Goal: Task Accomplishment & Management: Manage account settings

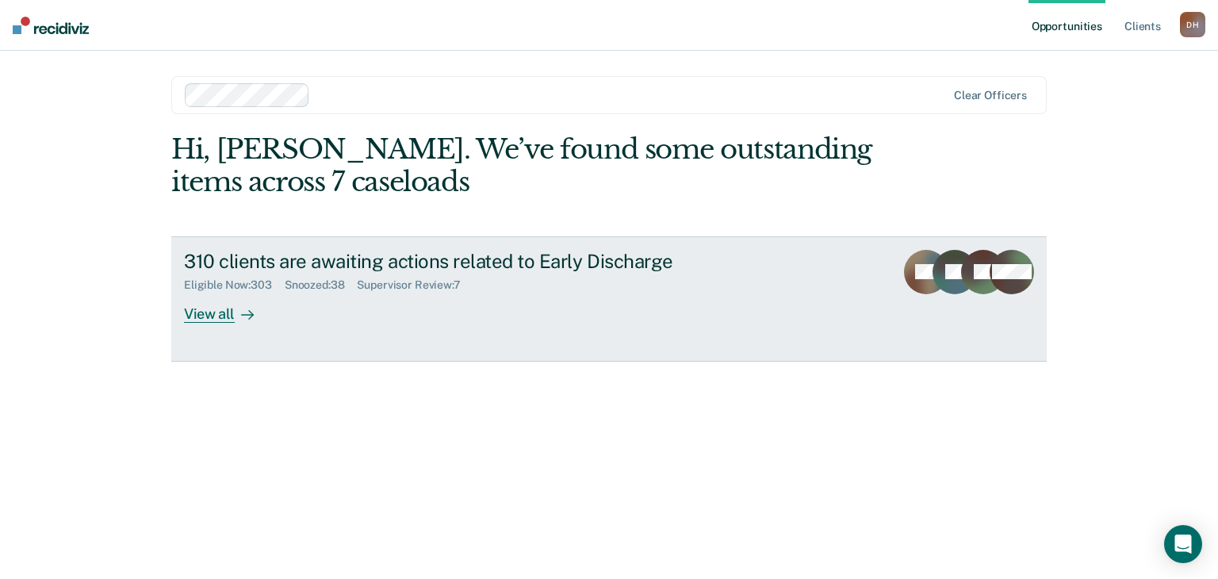
click at [217, 304] on div "View all" at bounding box center [228, 307] width 89 height 31
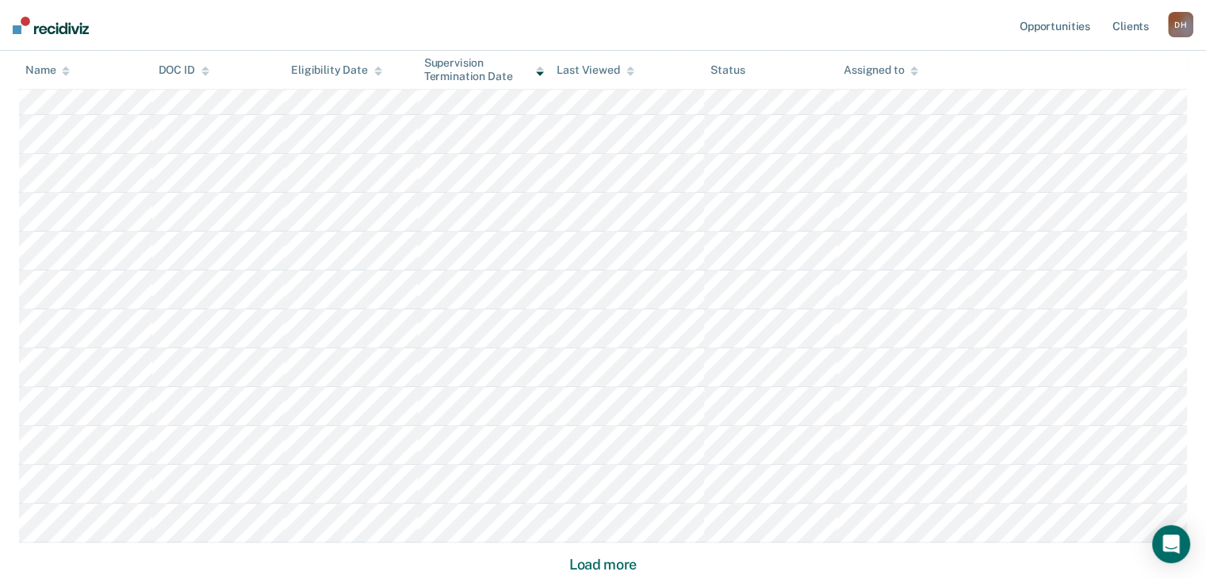
scroll to position [1031, 0]
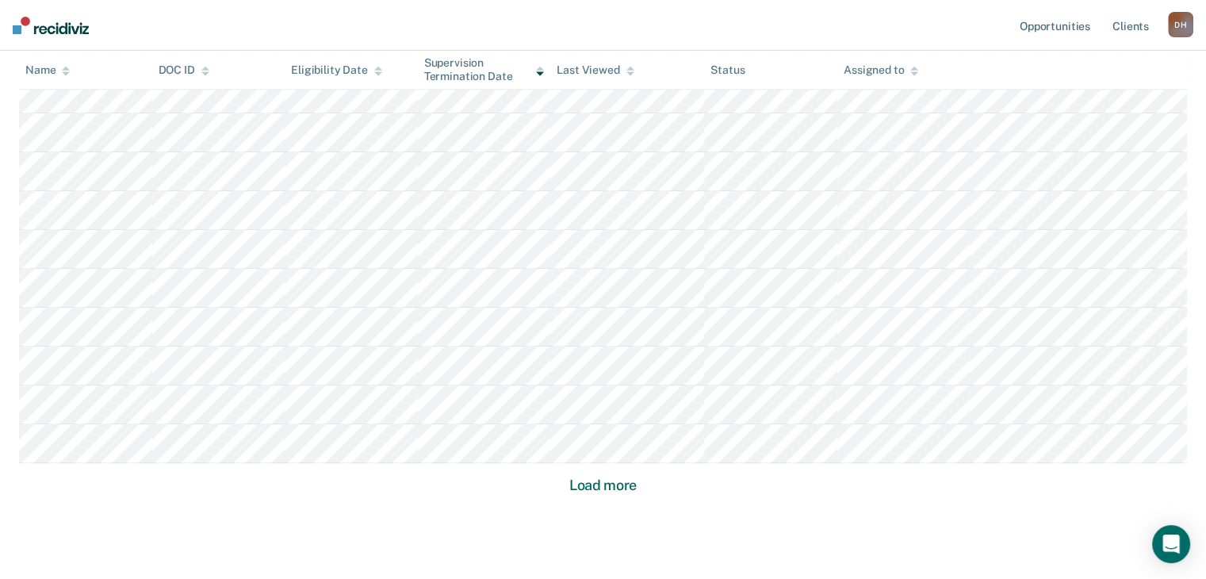
click at [617, 493] on button "Load more" at bounding box center [603, 485] width 77 height 19
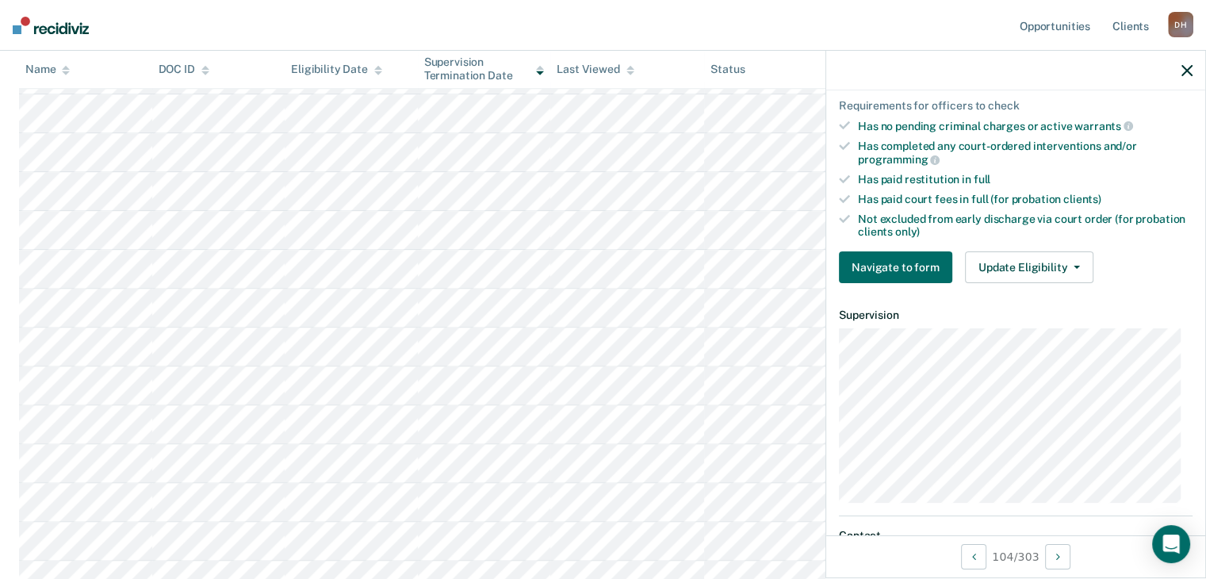
scroll to position [397, 0]
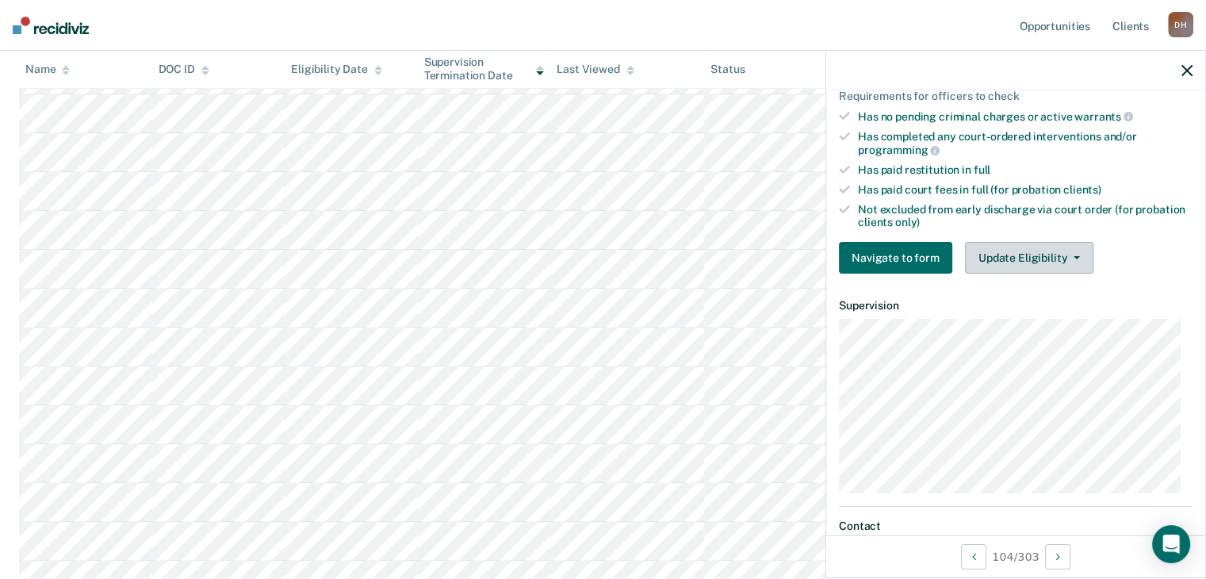
click at [1048, 259] on button "Update Eligibility" at bounding box center [1029, 258] width 128 height 32
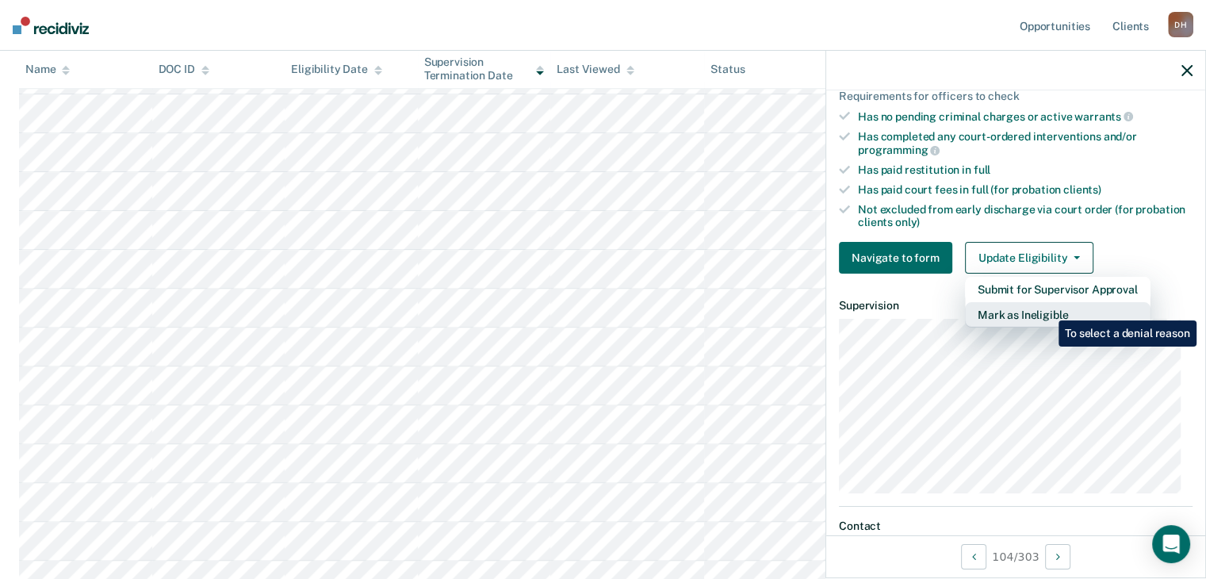
click at [1047, 309] on button "Mark as Ineligible" at bounding box center [1058, 314] width 186 height 25
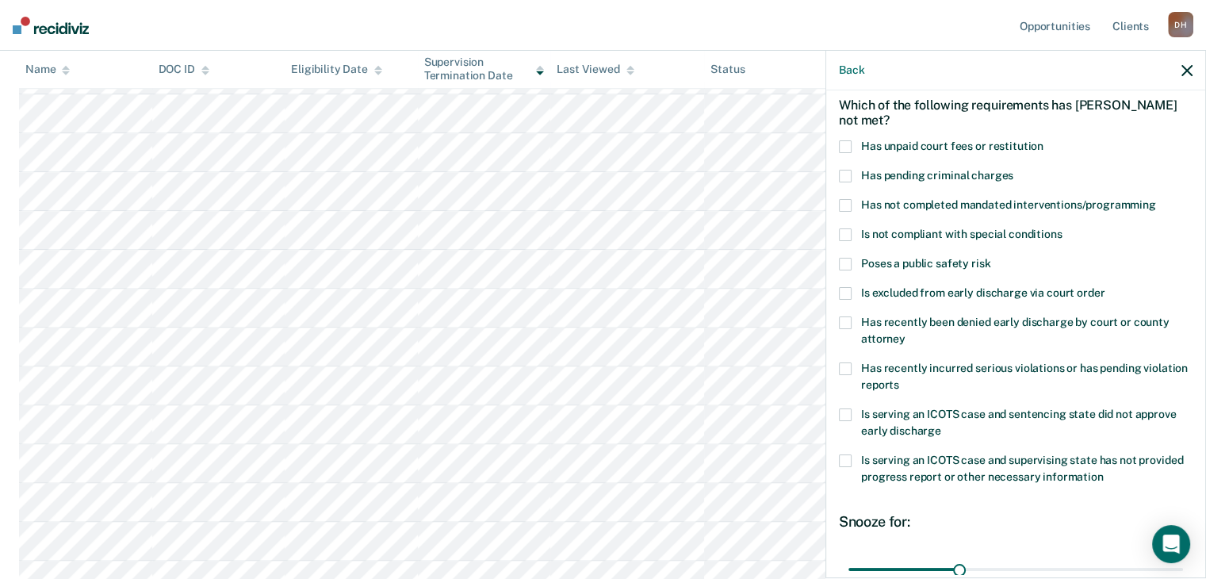
scroll to position [150, 0]
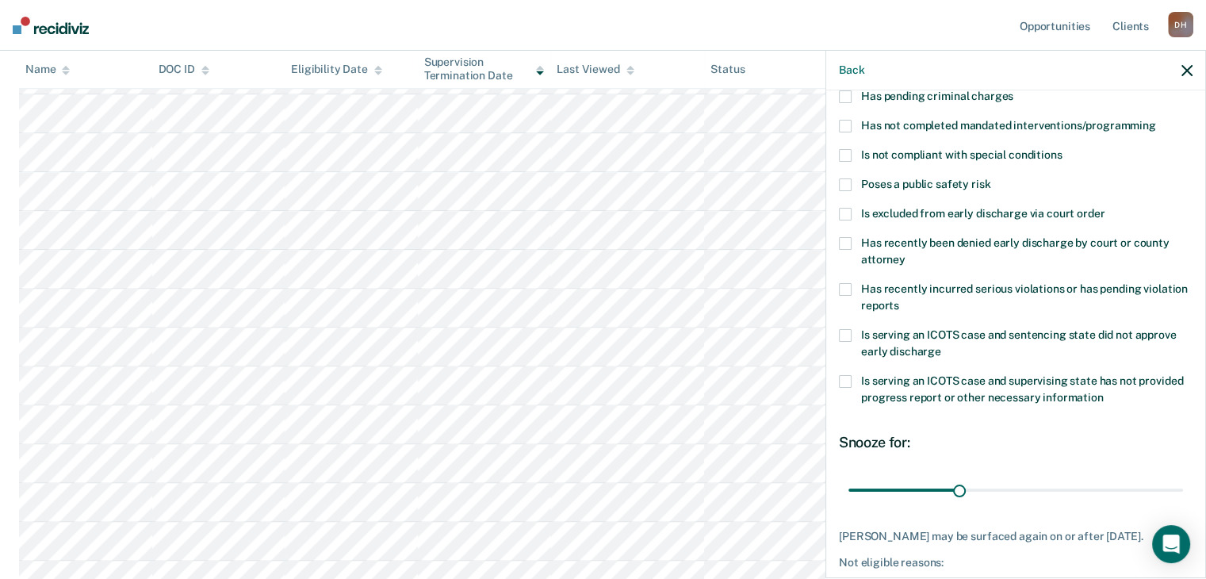
click at [849, 287] on span at bounding box center [845, 289] width 13 height 13
click at [899, 300] on input "Has recently incurred serious violations or has pending violation reports" at bounding box center [899, 300] width 0 height 0
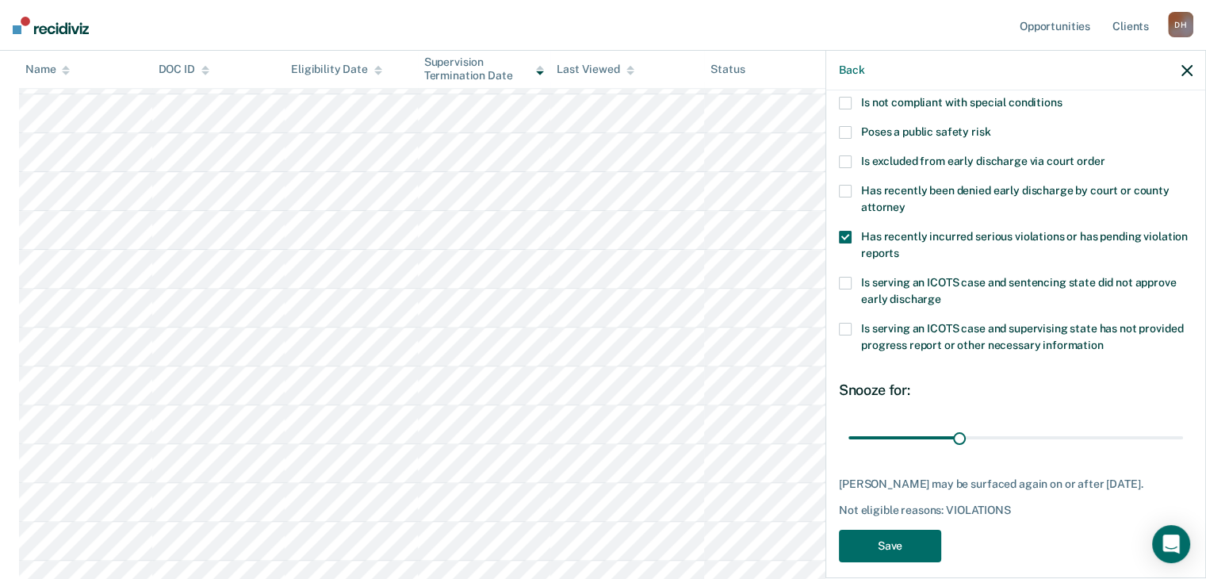
scroll to position [229, 0]
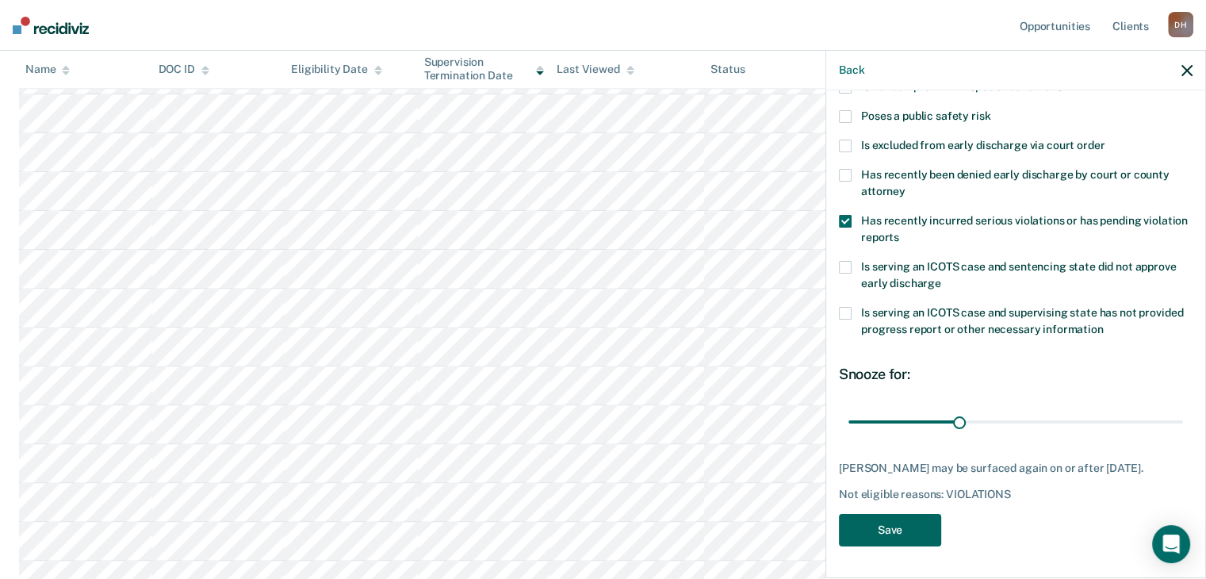
click at [882, 537] on button "Save" at bounding box center [890, 530] width 102 height 33
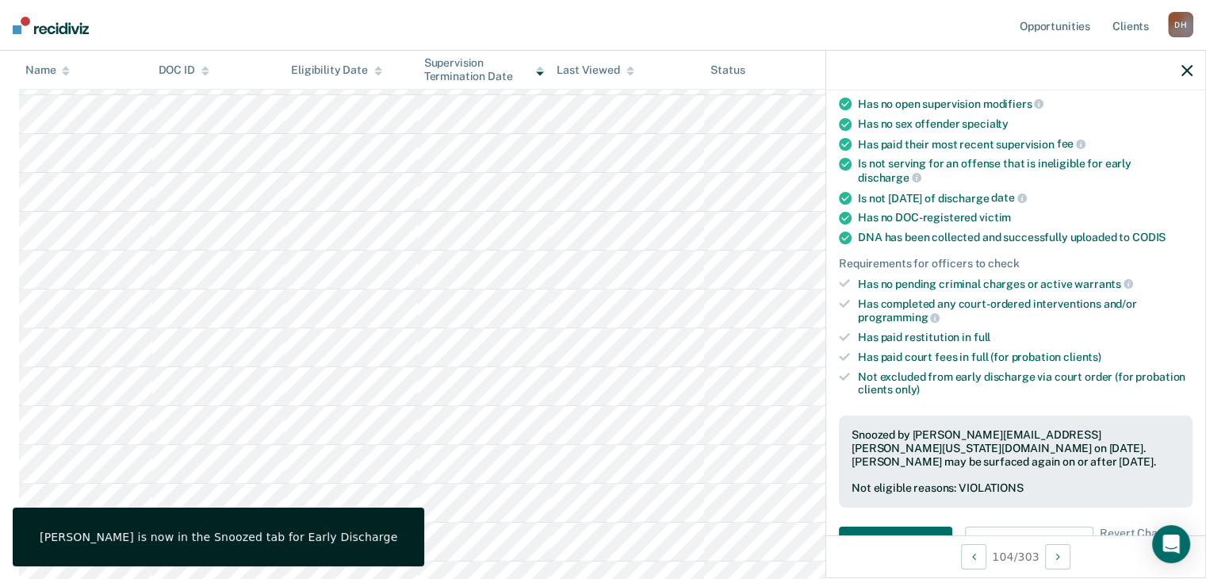
click at [1185, 76] on icon "button" at bounding box center [1187, 70] width 11 height 11
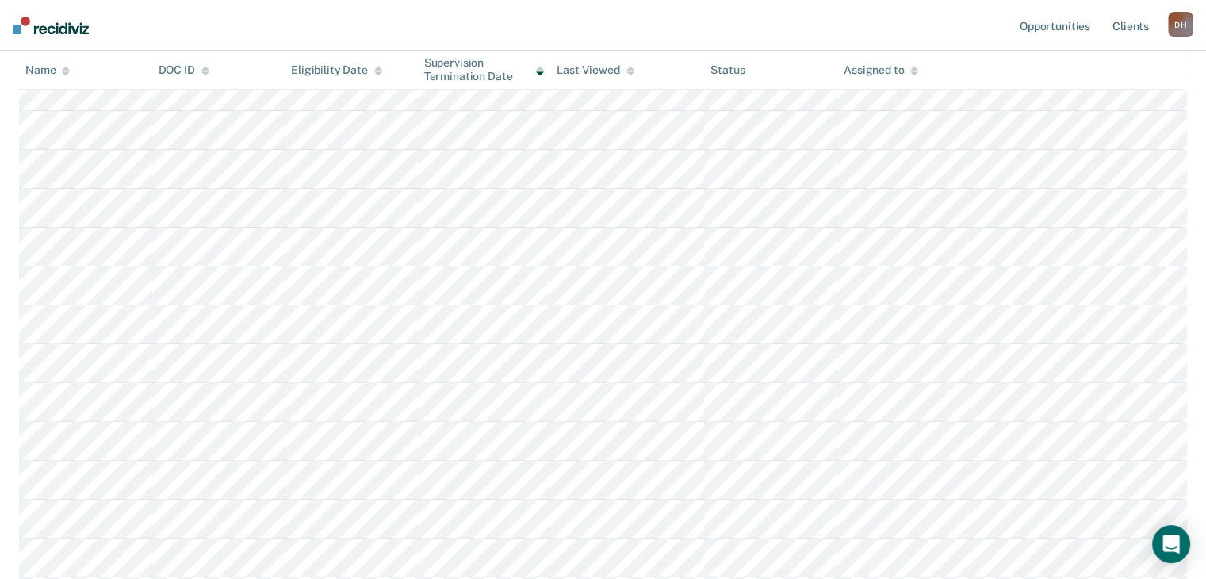
scroll to position [0, 0]
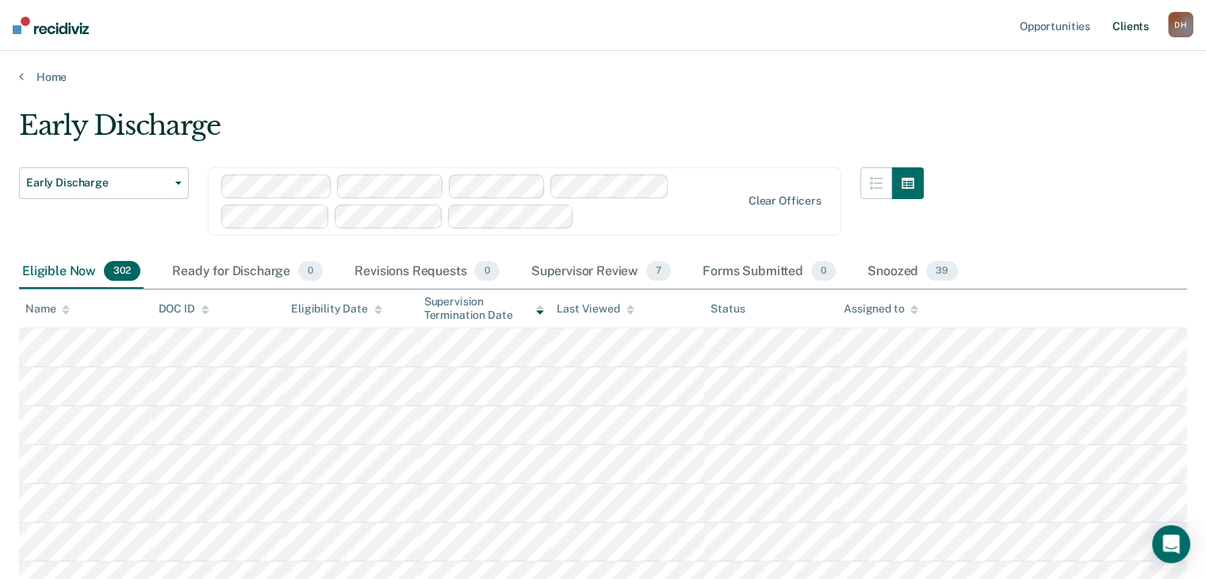
click at [1122, 32] on link "Client s" at bounding box center [1131, 25] width 43 height 51
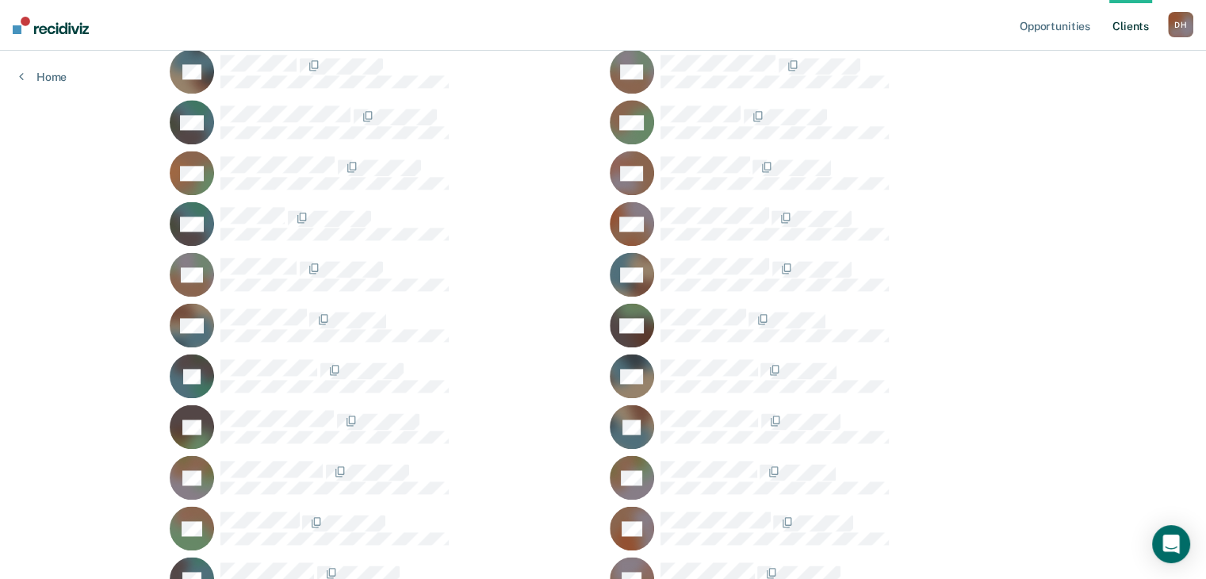
scroll to position [2141, 0]
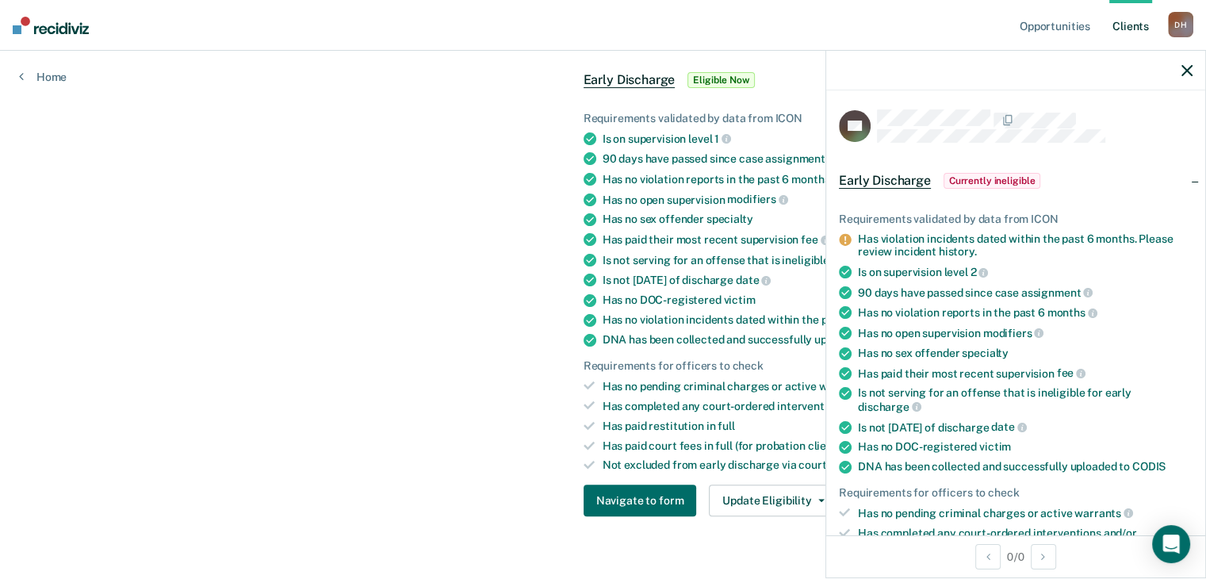
scroll to position [339, 0]
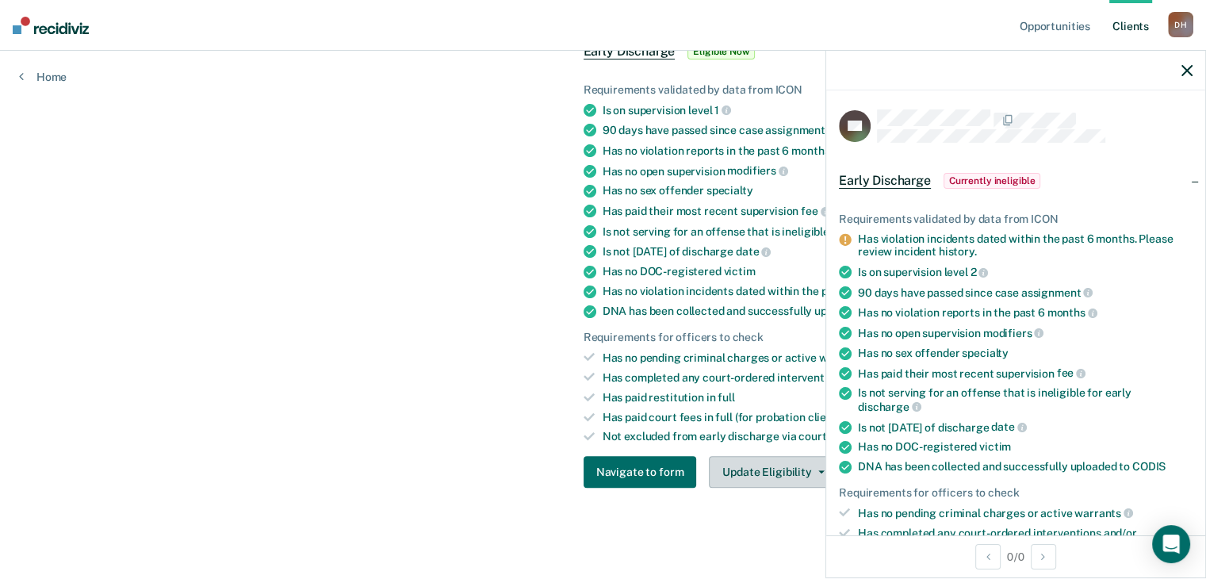
click at [742, 473] on button "Update Eligibility" at bounding box center [773, 472] width 128 height 32
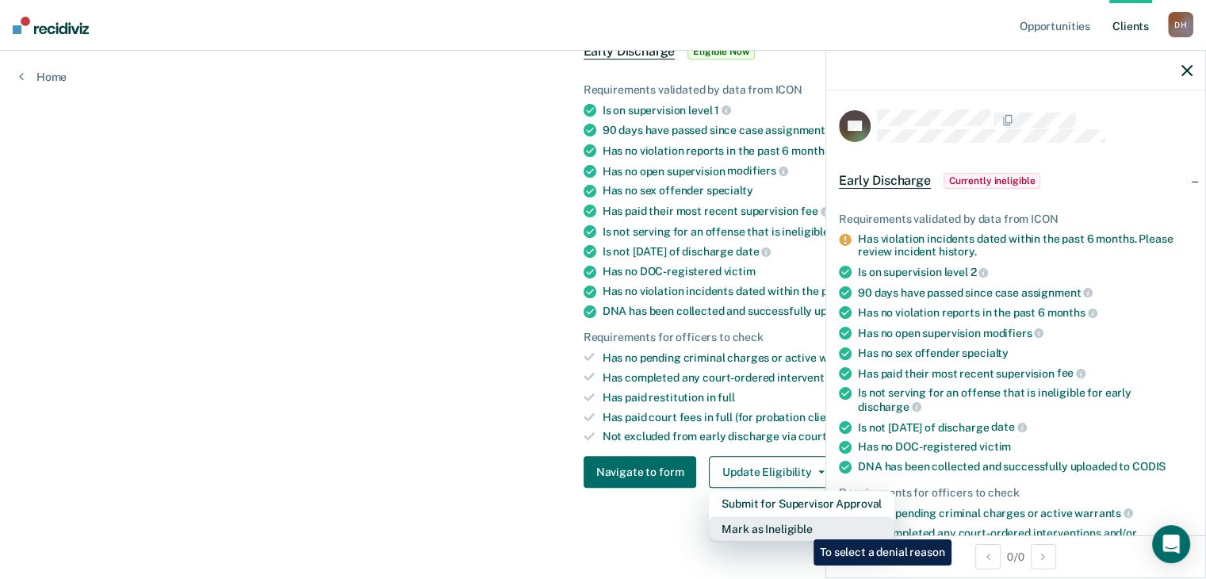
click at [802, 527] on button "Mark as Ineligible" at bounding box center [802, 528] width 186 height 25
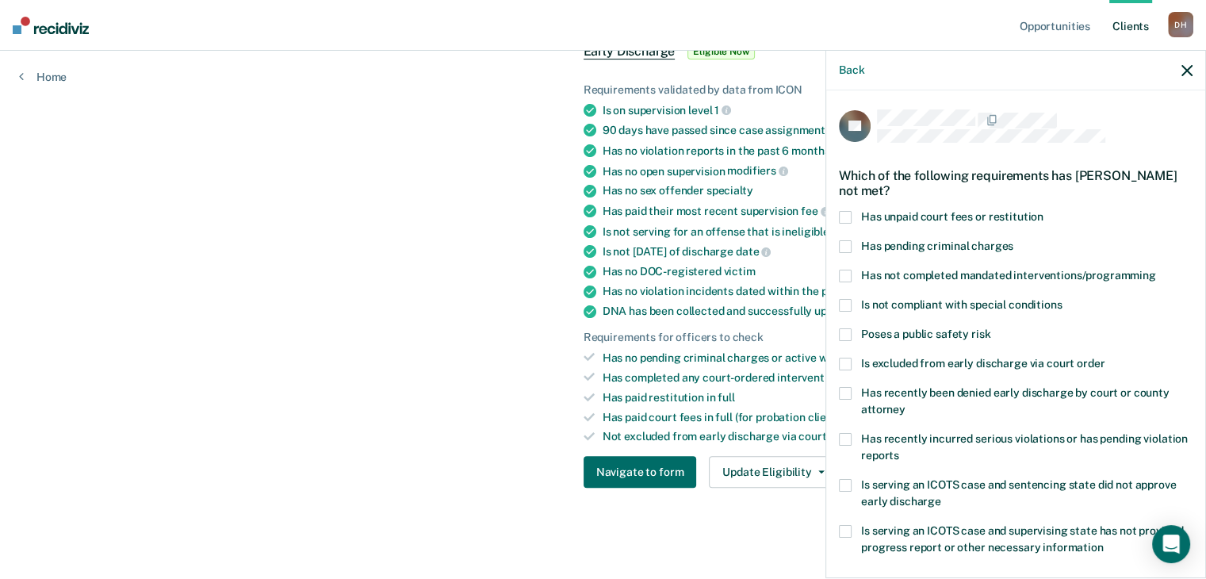
click at [841, 217] on span at bounding box center [845, 217] width 13 height 13
click at [1044, 211] on input "Has unpaid court fees or restitution" at bounding box center [1044, 211] width 0 height 0
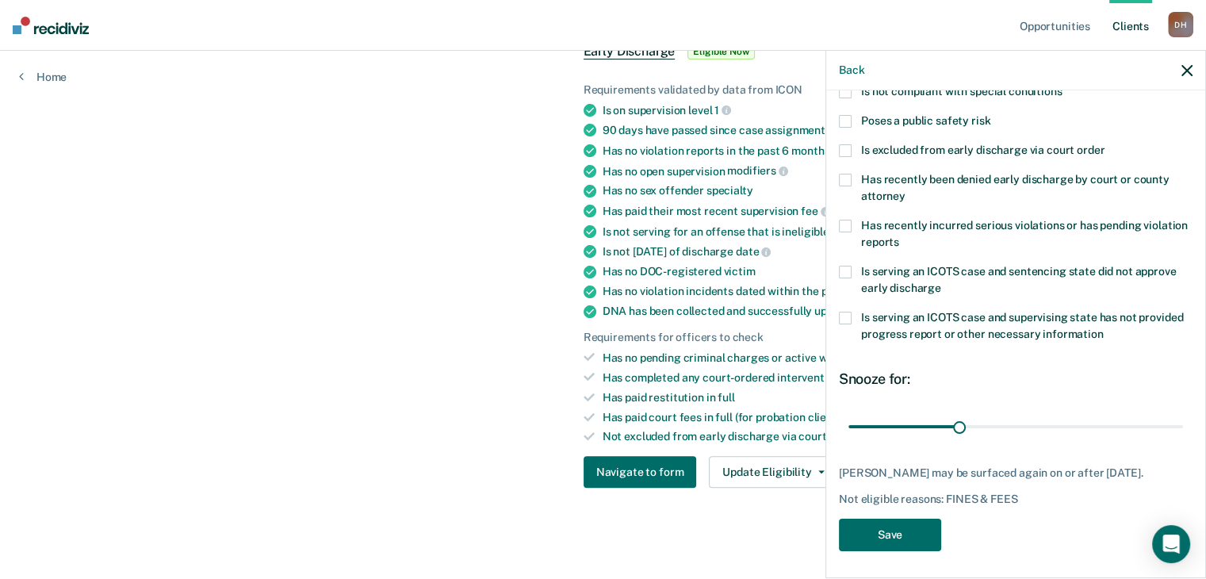
scroll to position [216, 0]
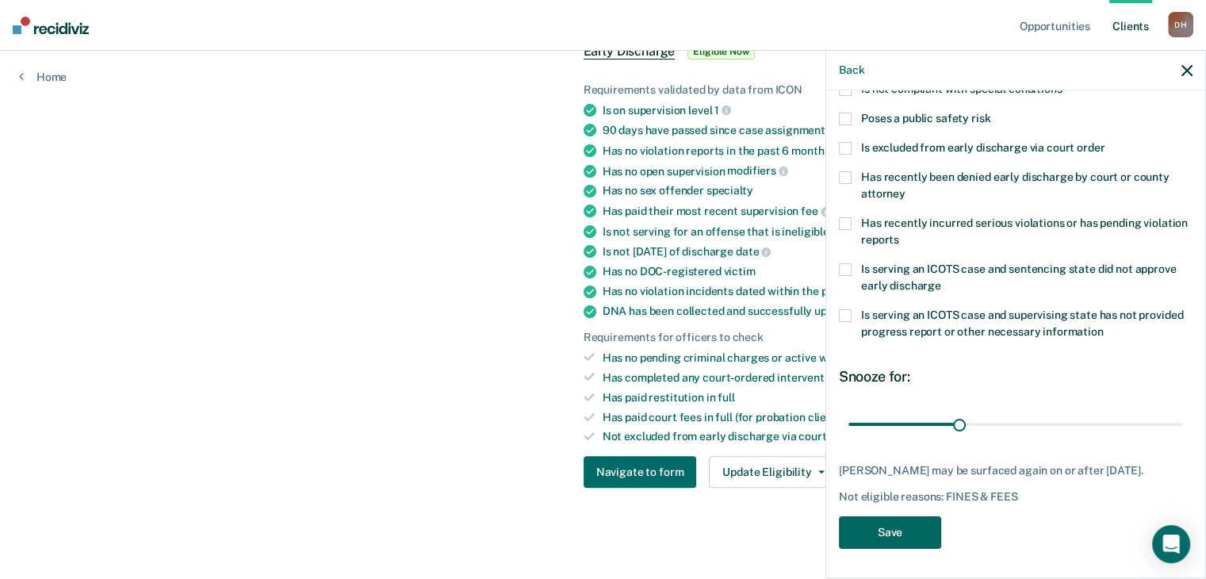
click at [901, 524] on button "Save" at bounding box center [890, 532] width 102 height 33
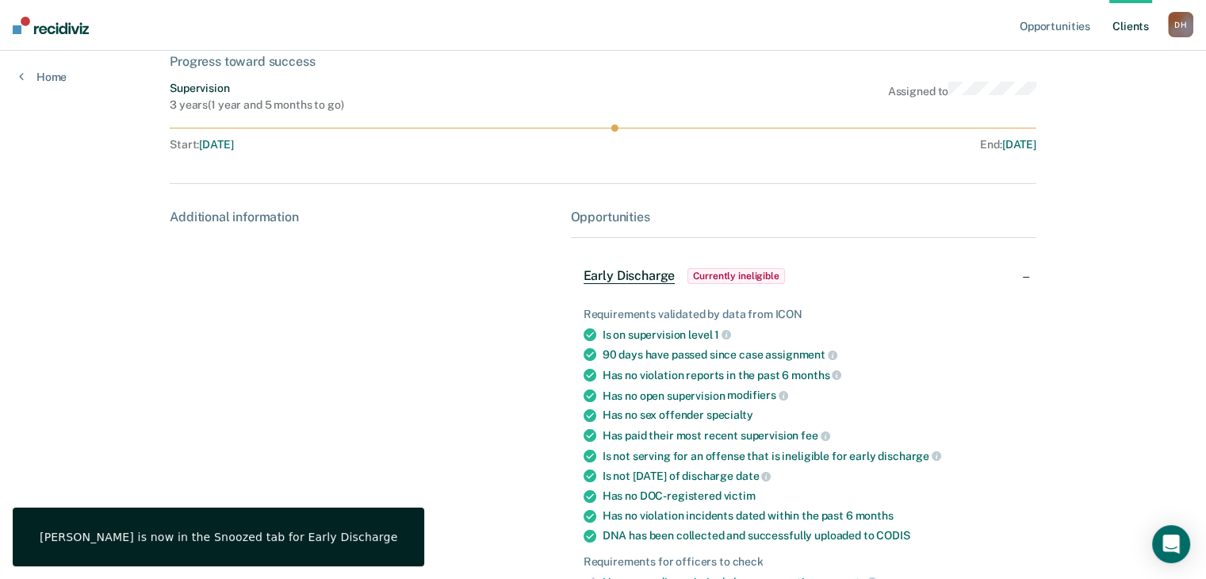
scroll to position [0, 0]
